Goal: Task Accomplishment & Management: Use online tool/utility

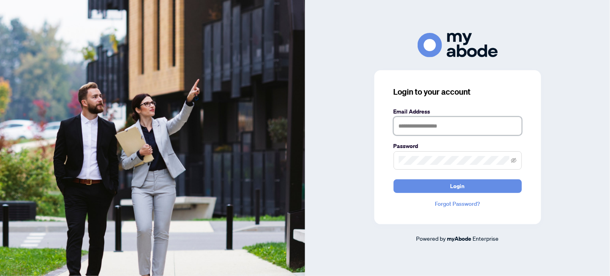
click at [410, 125] on input "text" at bounding box center [458, 126] width 128 height 18
type input "**********"
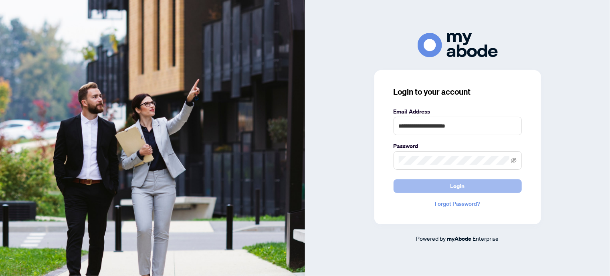
click at [455, 187] on span "Login" at bounding box center [458, 186] width 14 height 13
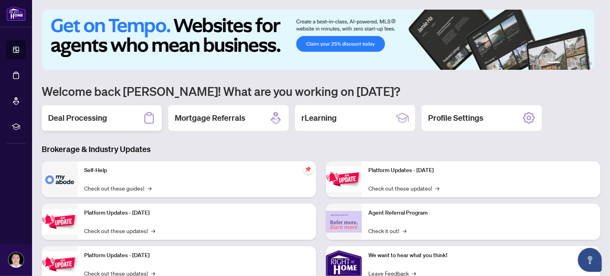
click at [68, 119] on h2 "Deal Processing" at bounding box center [77, 117] width 59 height 11
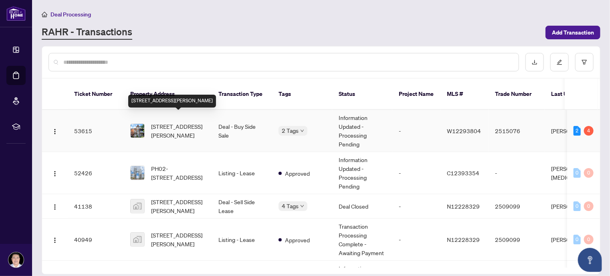
click at [186, 122] on span "[STREET_ADDRESS][PERSON_NAME]" at bounding box center [178, 131] width 55 height 18
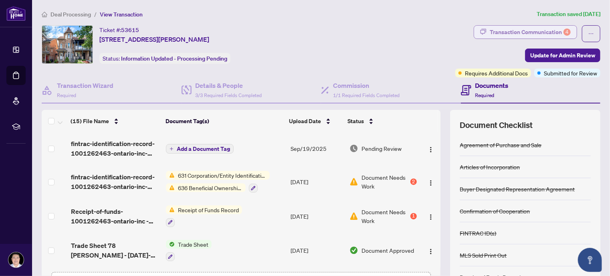
click at [526, 30] on div "Transaction Communication 4" at bounding box center [530, 32] width 81 height 13
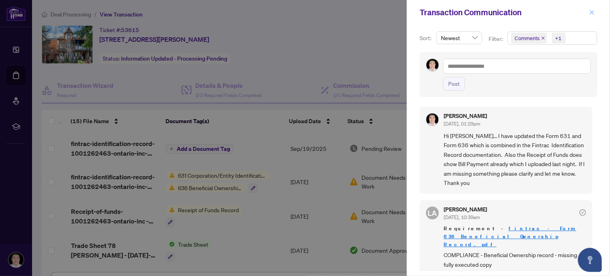
click at [592, 12] on icon "close" at bounding box center [592, 12] width 4 height 4
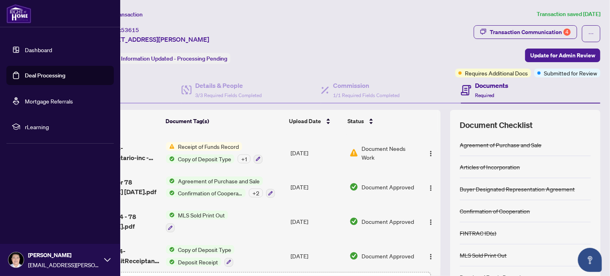
click at [35, 72] on link "Deal Processing" at bounding box center [45, 75] width 40 height 7
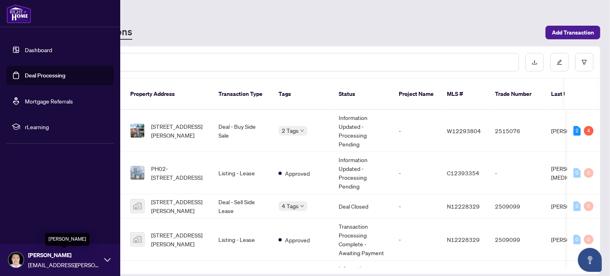
click at [45, 257] on span "[PERSON_NAME]" at bounding box center [64, 255] width 72 height 9
click at [36, 213] on span "Logout" at bounding box center [32, 212] width 18 height 13
